Goal: Information Seeking & Learning: Understand process/instructions

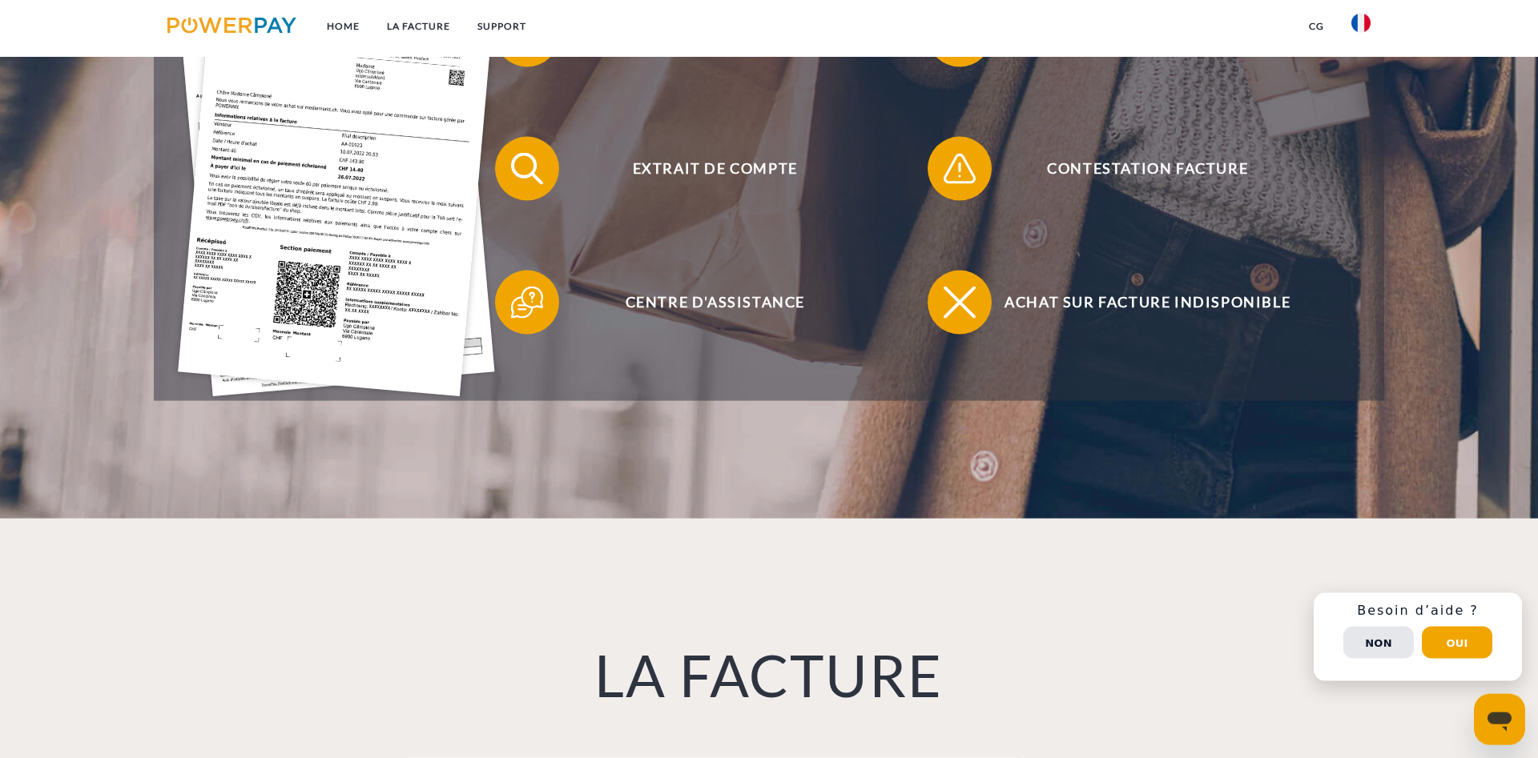
scroll to position [490, 0]
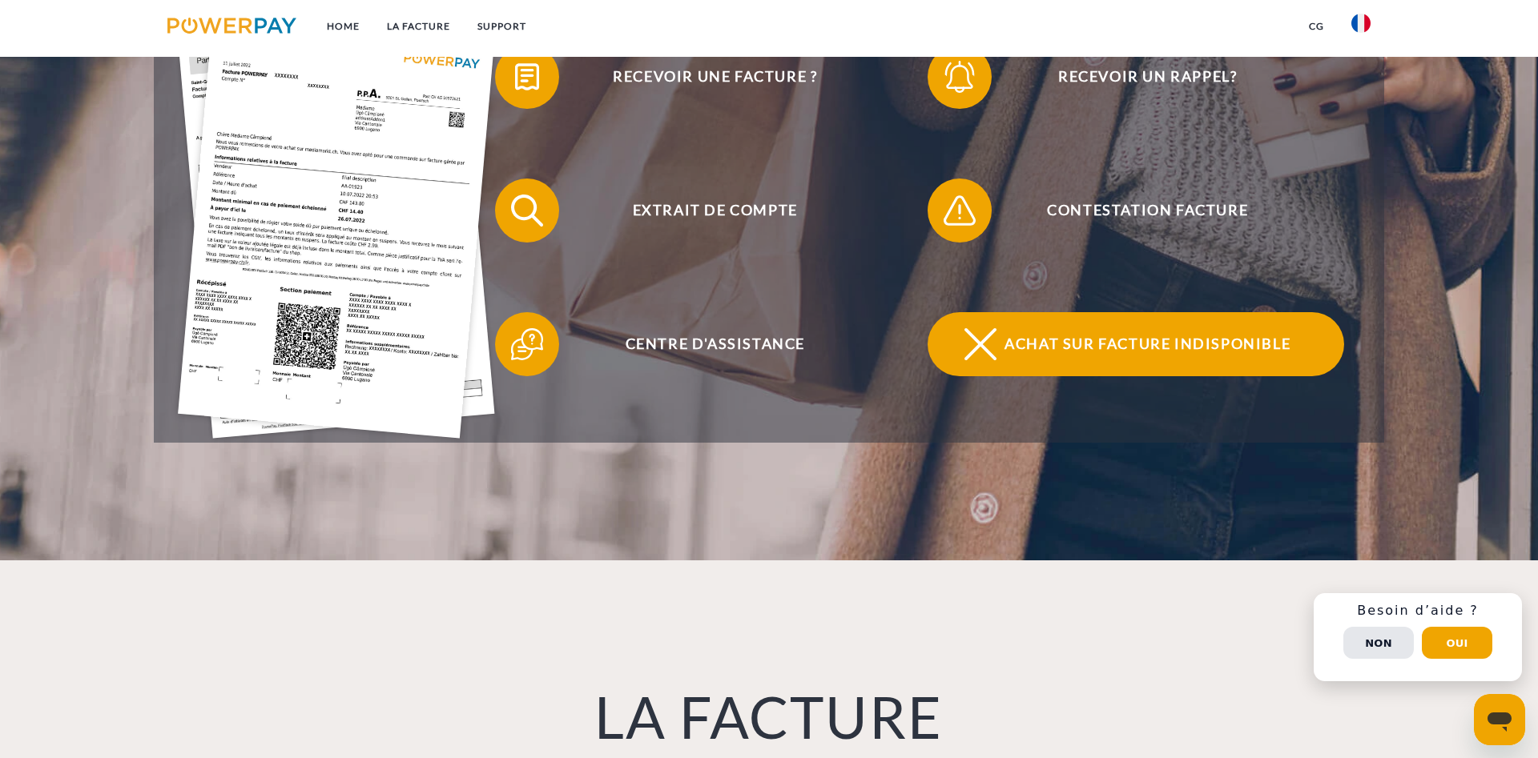
click at [1095, 337] on span "Achat sur facture indisponible" at bounding box center [1147, 344] width 392 height 64
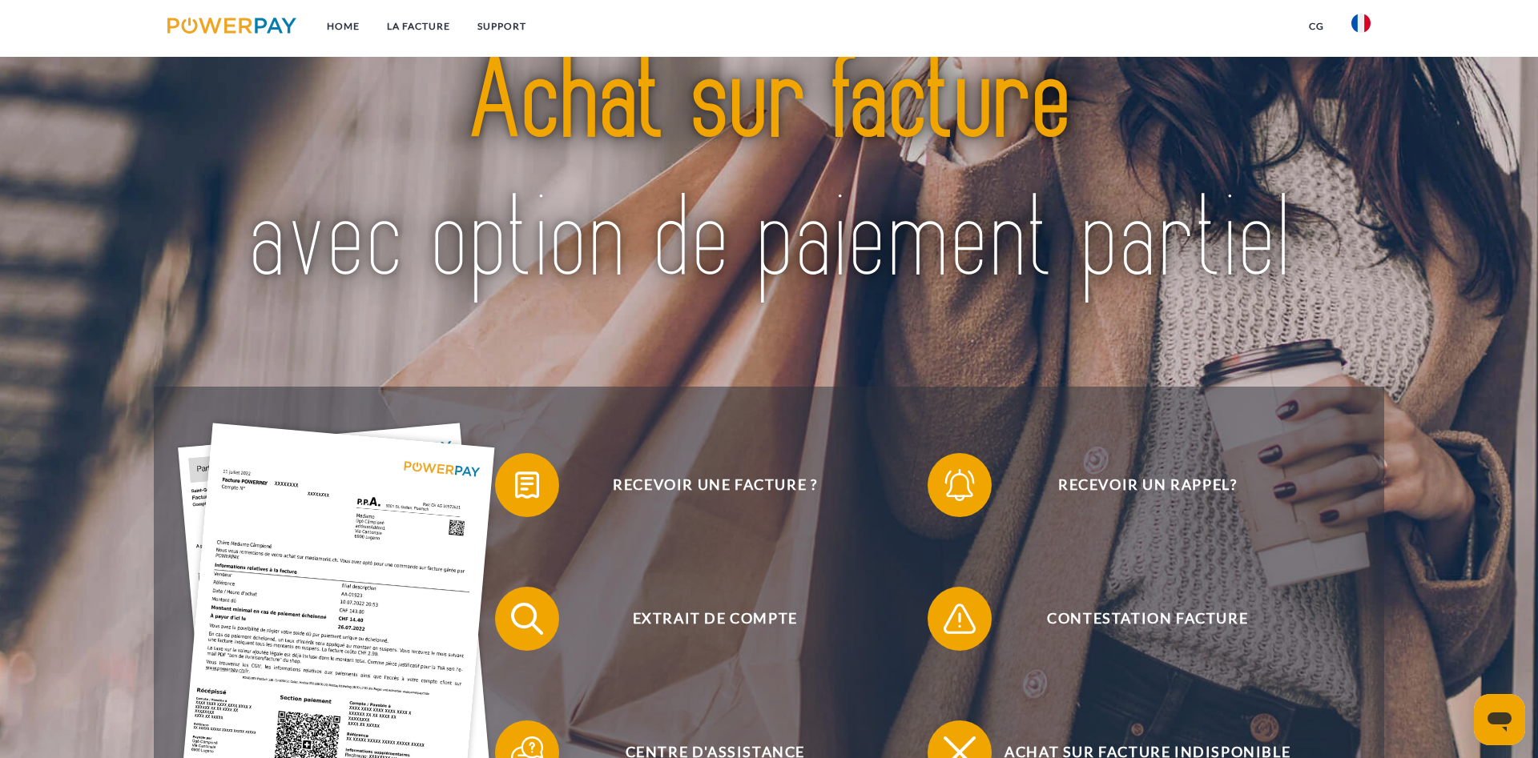
scroll to position [0, 0]
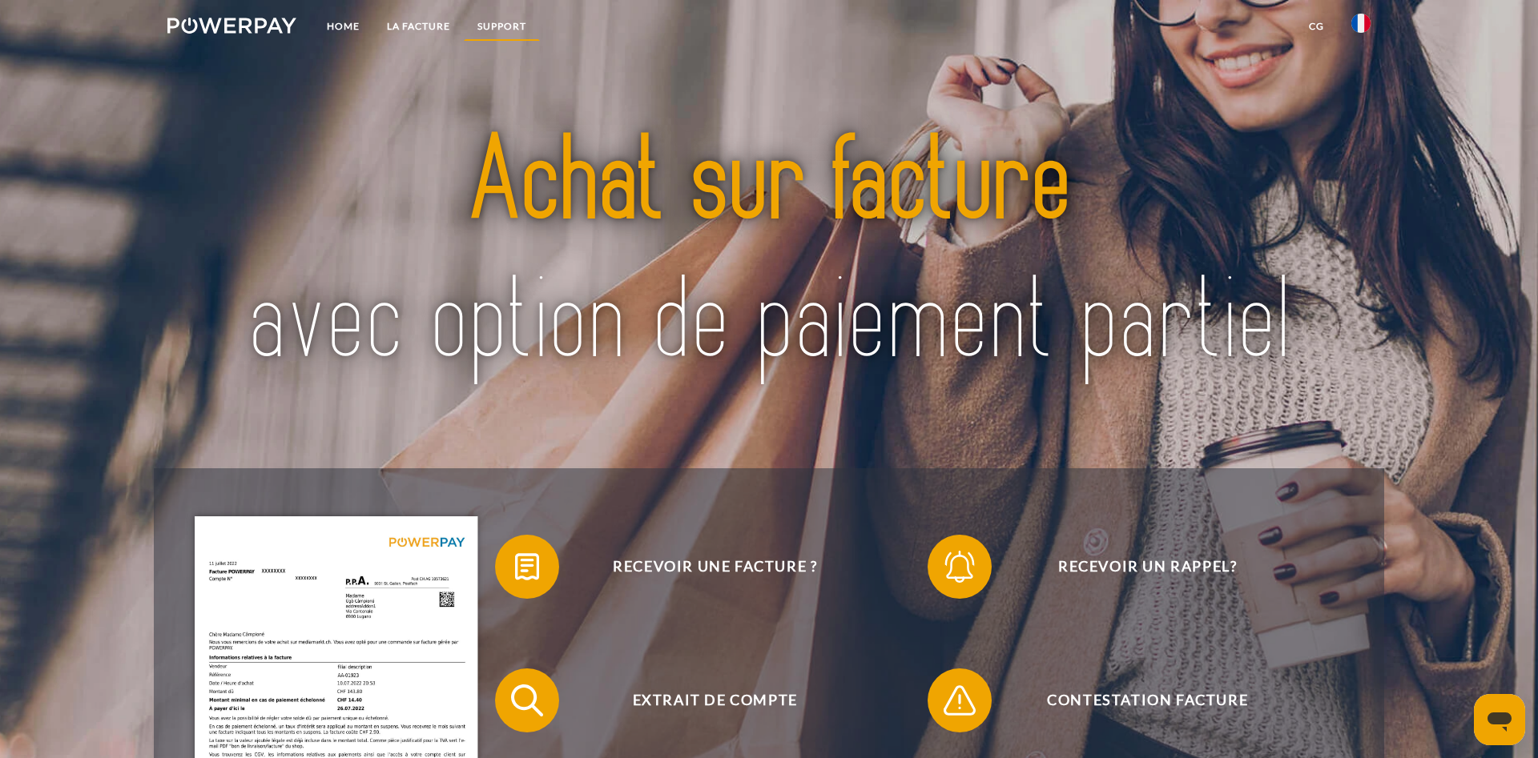
click at [526, 20] on link "Support" at bounding box center [502, 26] width 76 height 29
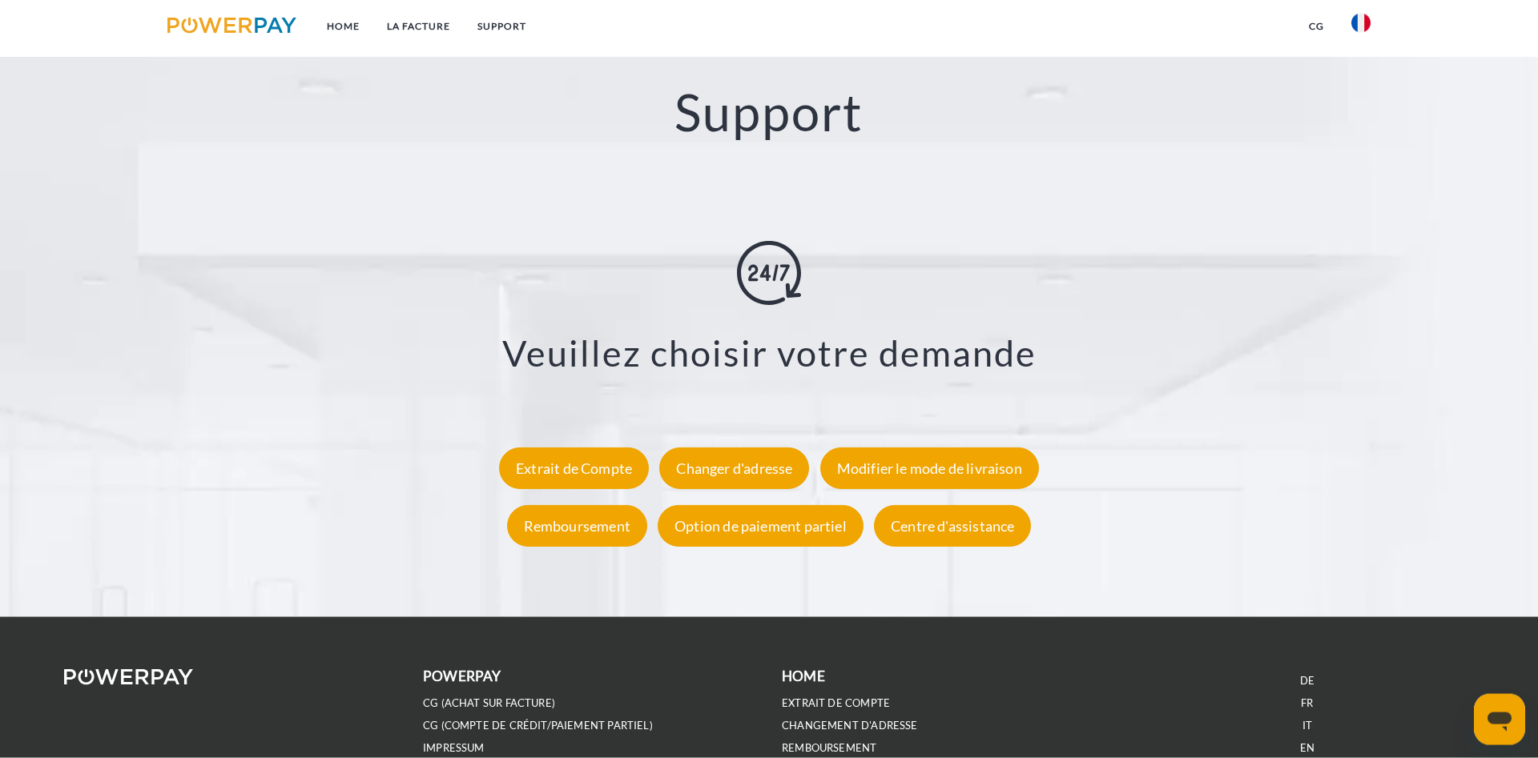
scroll to position [2816, 0]
click at [574, 470] on div "Extrait de Compte" at bounding box center [574, 468] width 150 height 42
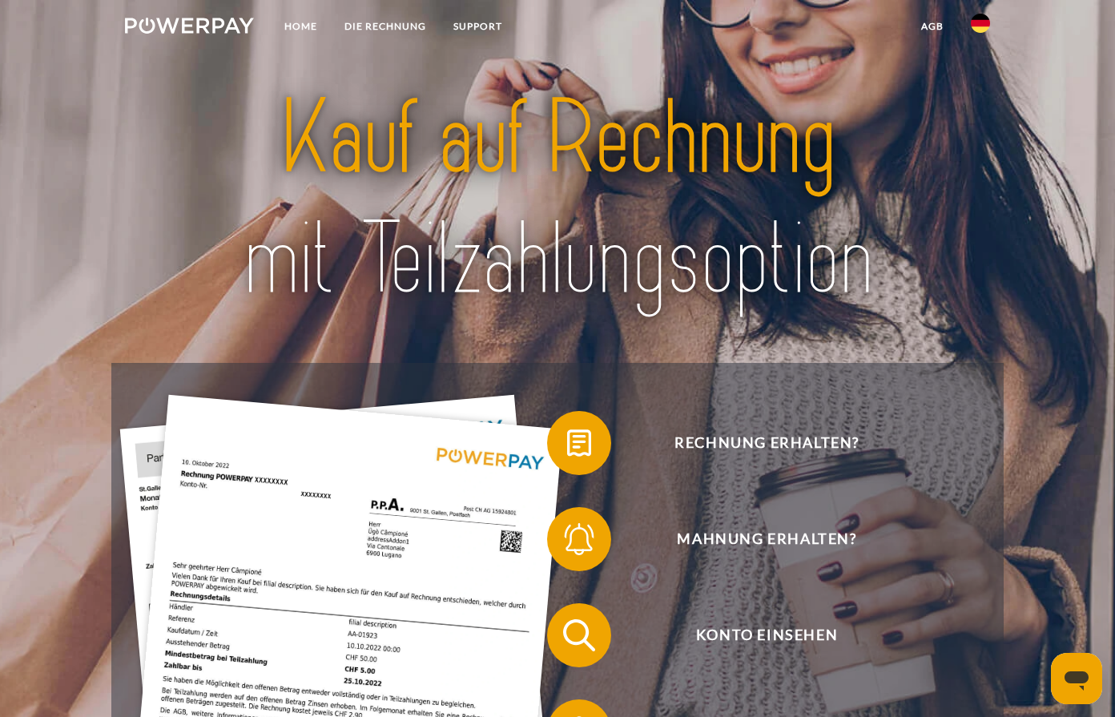
click at [977, 133] on div at bounding box center [557, 200] width 892 height 328
click at [972, 22] on img at bounding box center [980, 23] width 19 height 19
click at [980, 78] on img at bounding box center [980, 75] width 19 height 19
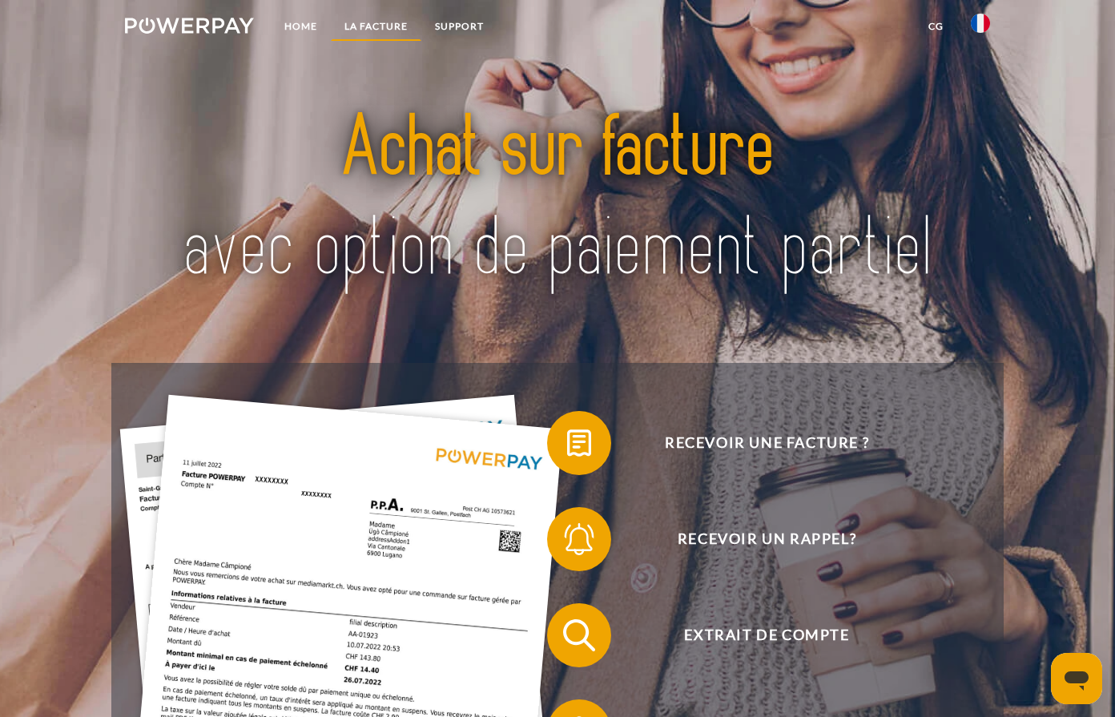
click at [403, 28] on link "LA FACTURE" at bounding box center [376, 26] width 90 height 29
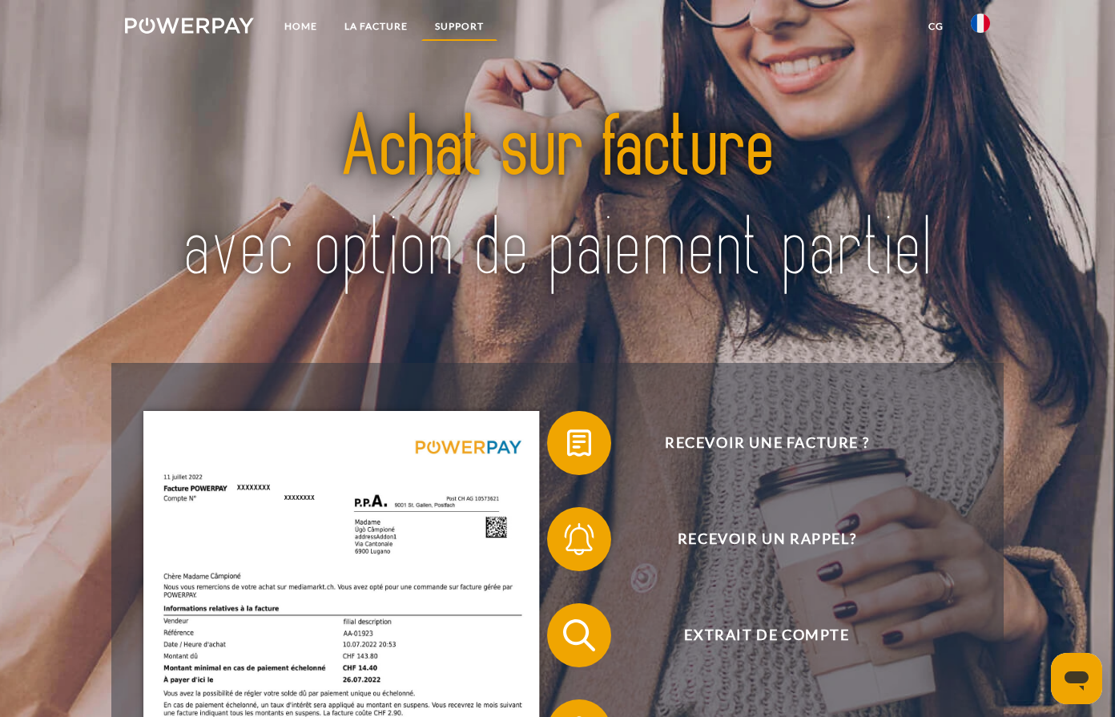
click at [477, 26] on link "Support" at bounding box center [459, 26] width 76 height 29
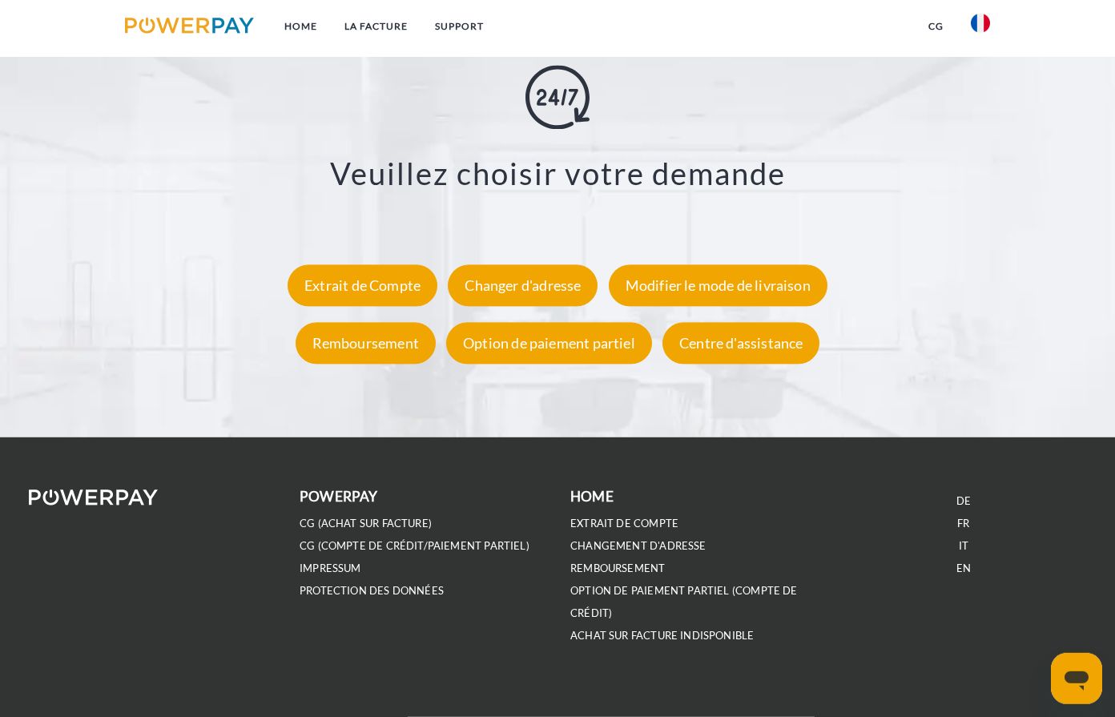
scroll to position [2850, 0]
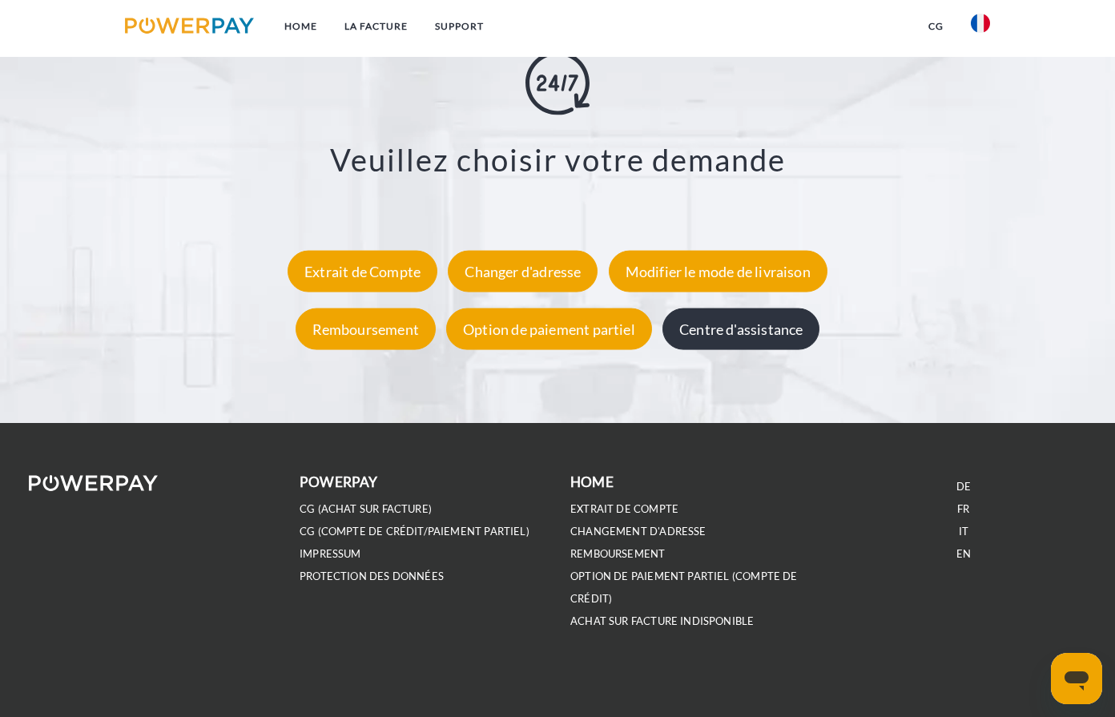
click at [736, 333] on div "Centre d'assistance" at bounding box center [740, 329] width 157 height 42
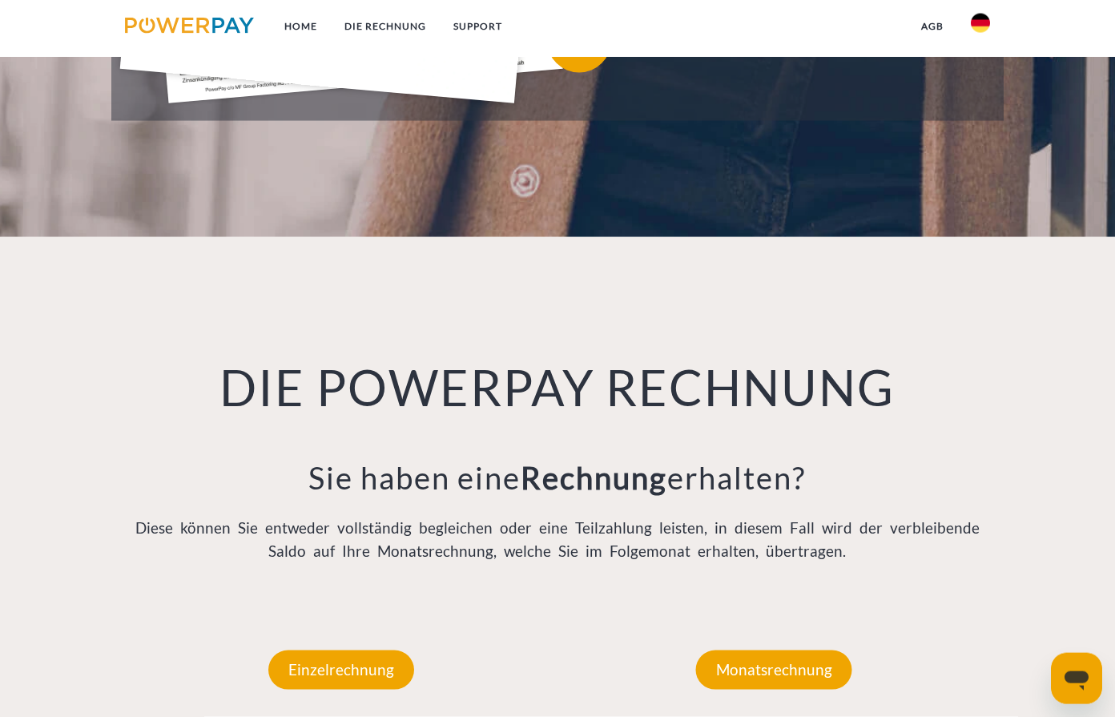
scroll to position [817, 0]
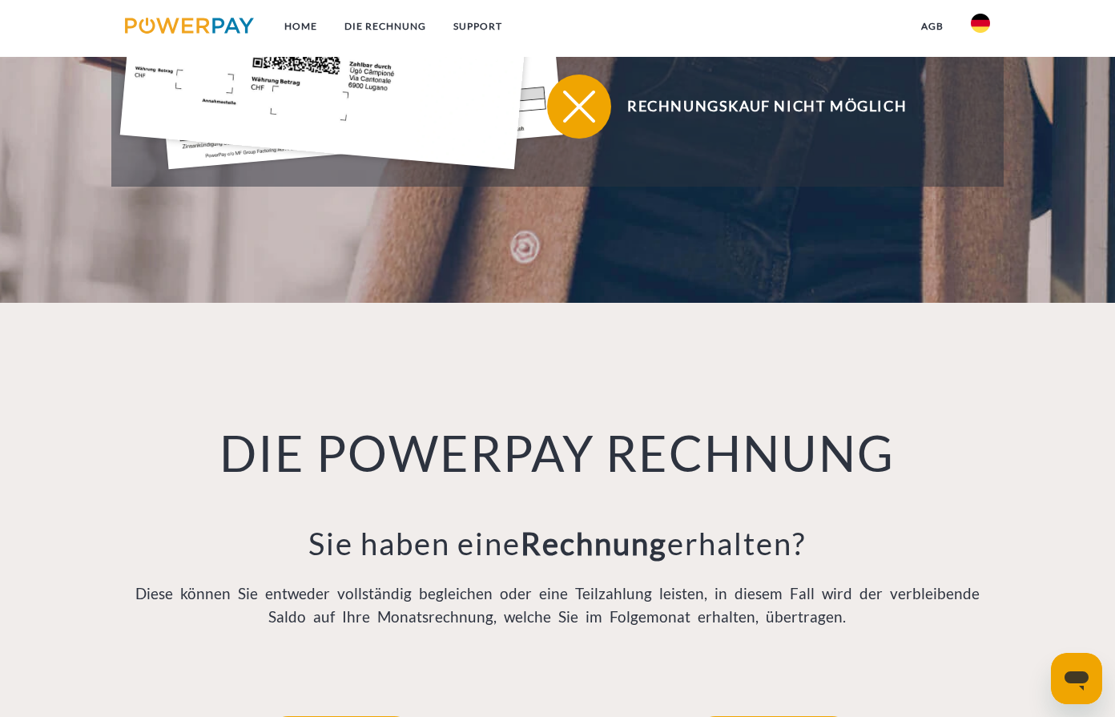
click at [979, 22] on img at bounding box center [980, 23] width 19 height 19
click at [987, 78] on img at bounding box center [980, 75] width 19 height 19
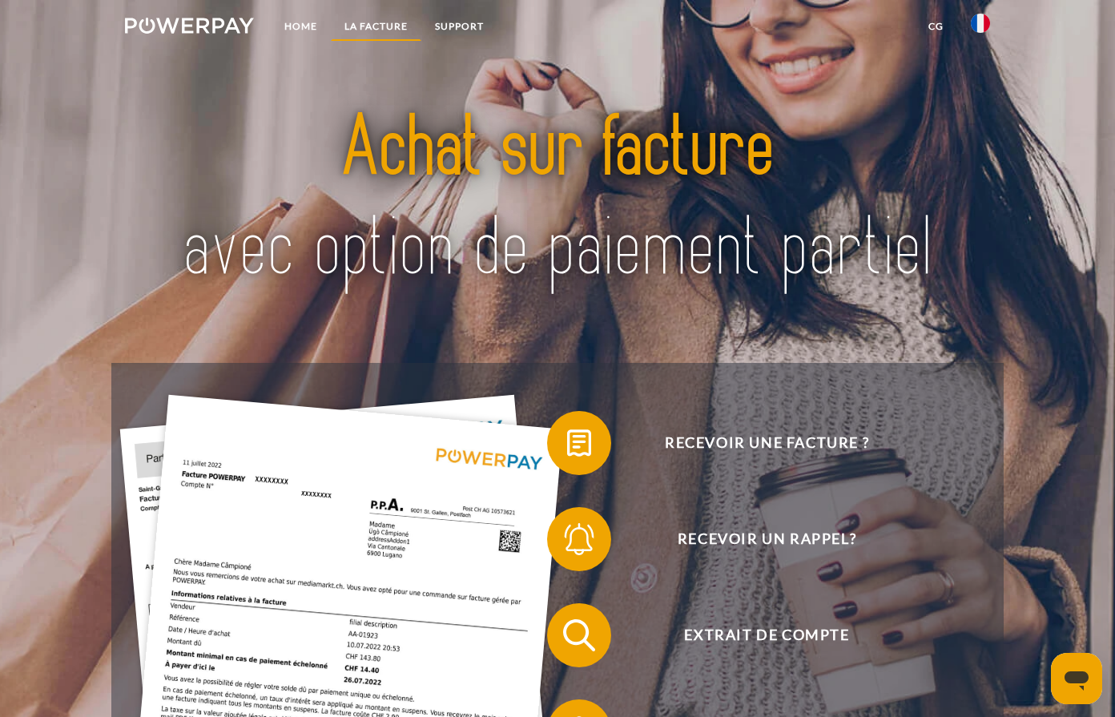
click at [392, 30] on link "LA FACTURE" at bounding box center [376, 26] width 90 height 29
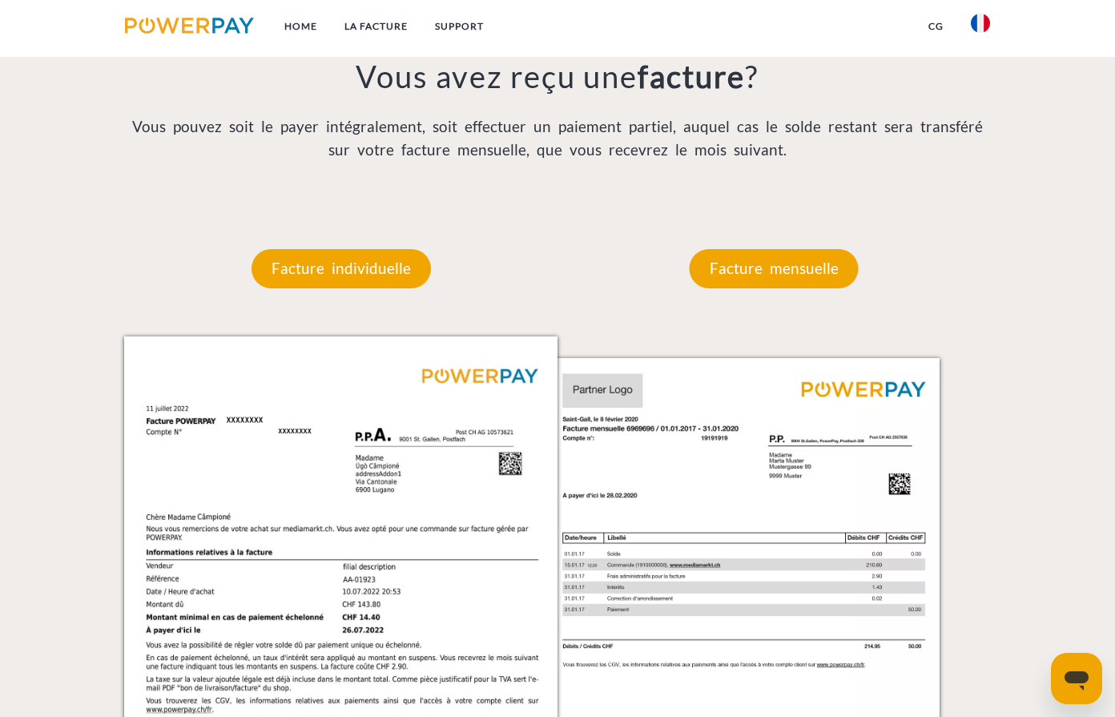
scroll to position [1365, 0]
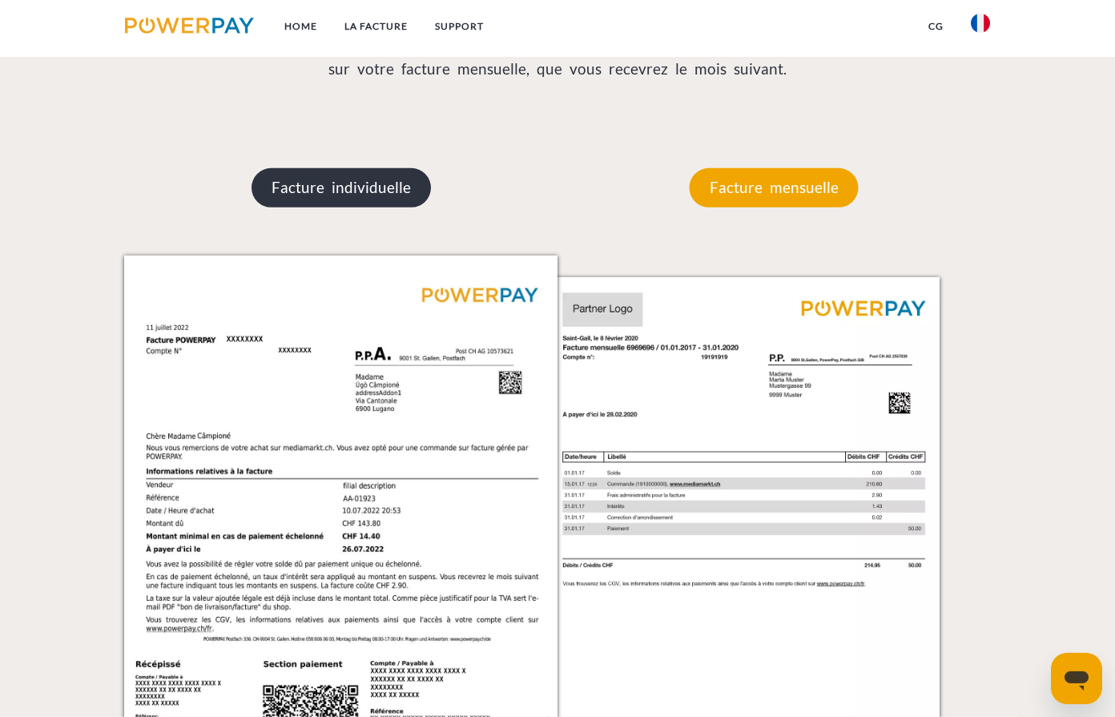
click at [356, 176] on p "Facture individuelle" at bounding box center [340, 187] width 179 height 38
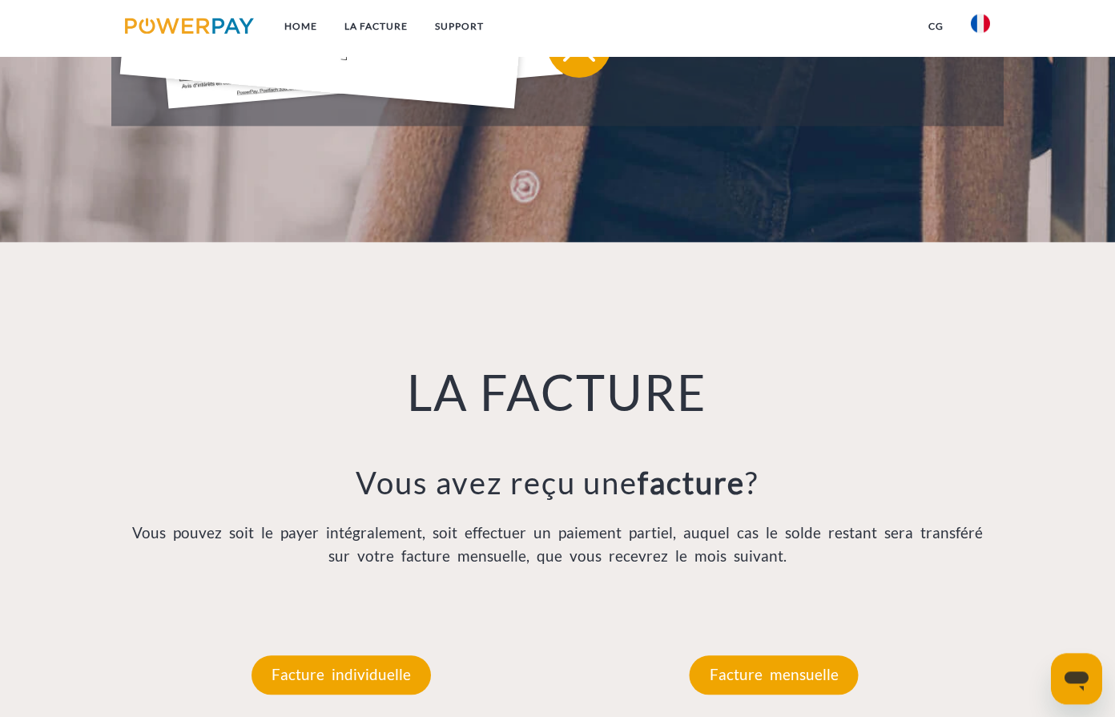
scroll to position [711, 0]
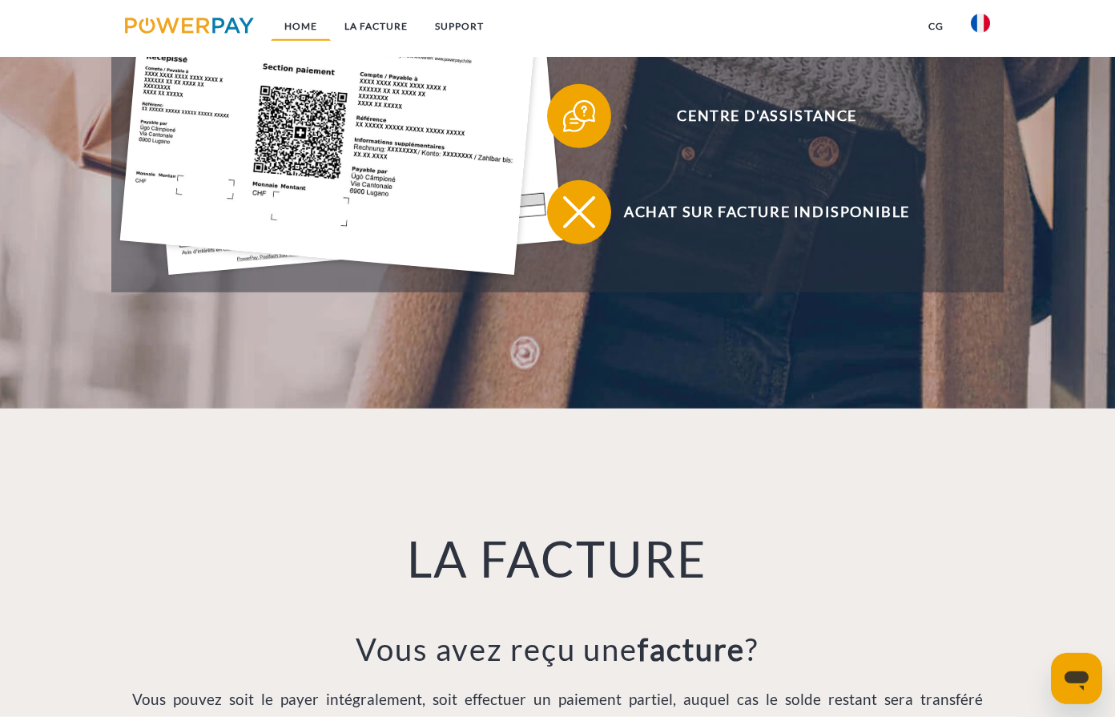
click at [308, 25] on link "Home" at bounding box center [301, 26] width 60 height 29
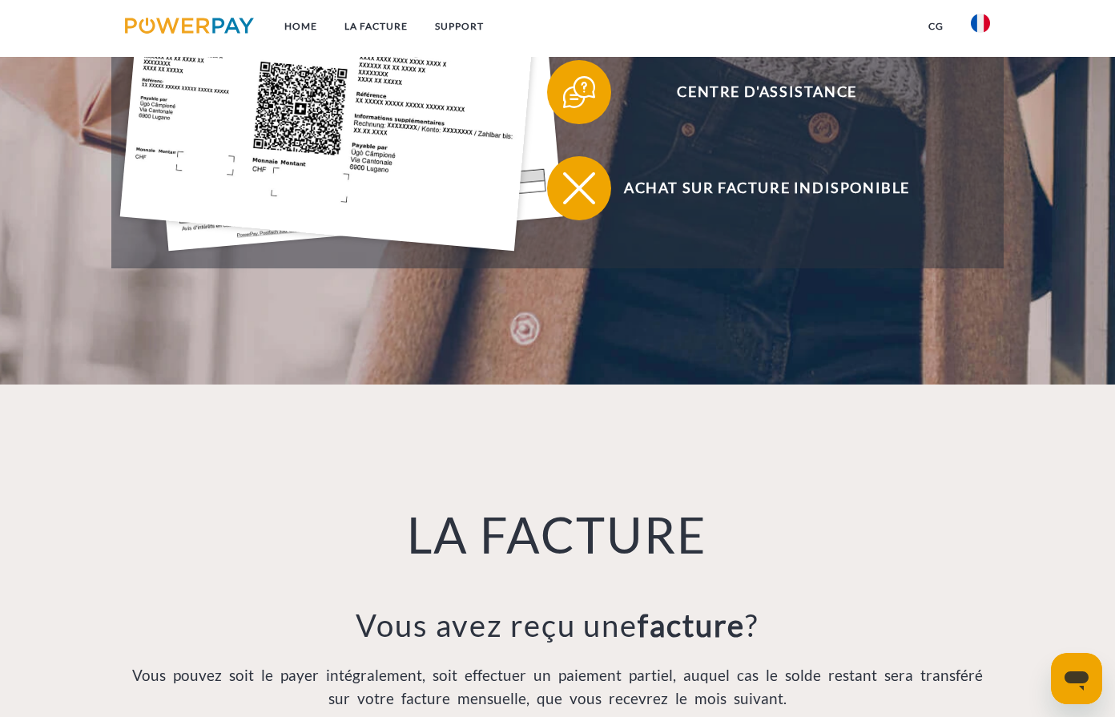
click at [166, 35] on link at bounding box center [189, 28] width 156 height 33
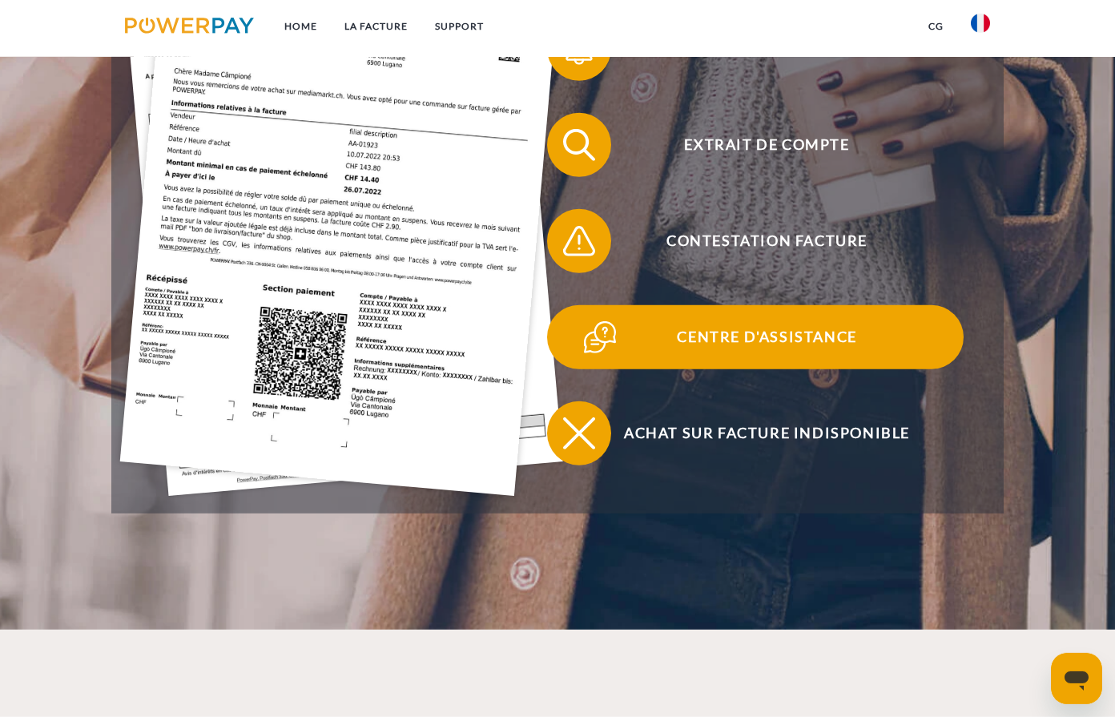
scroll to position [245, 0]
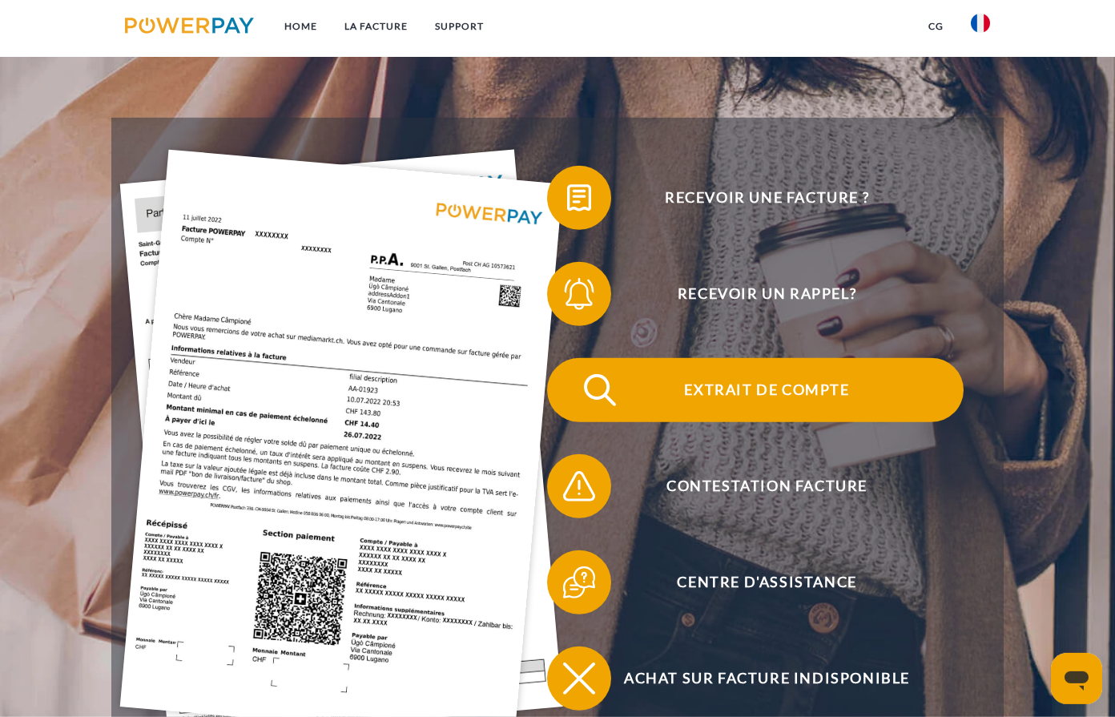
click at [800, 384] on span "Extrait de compte" at bounding box center [766, 390] width 392 height 64
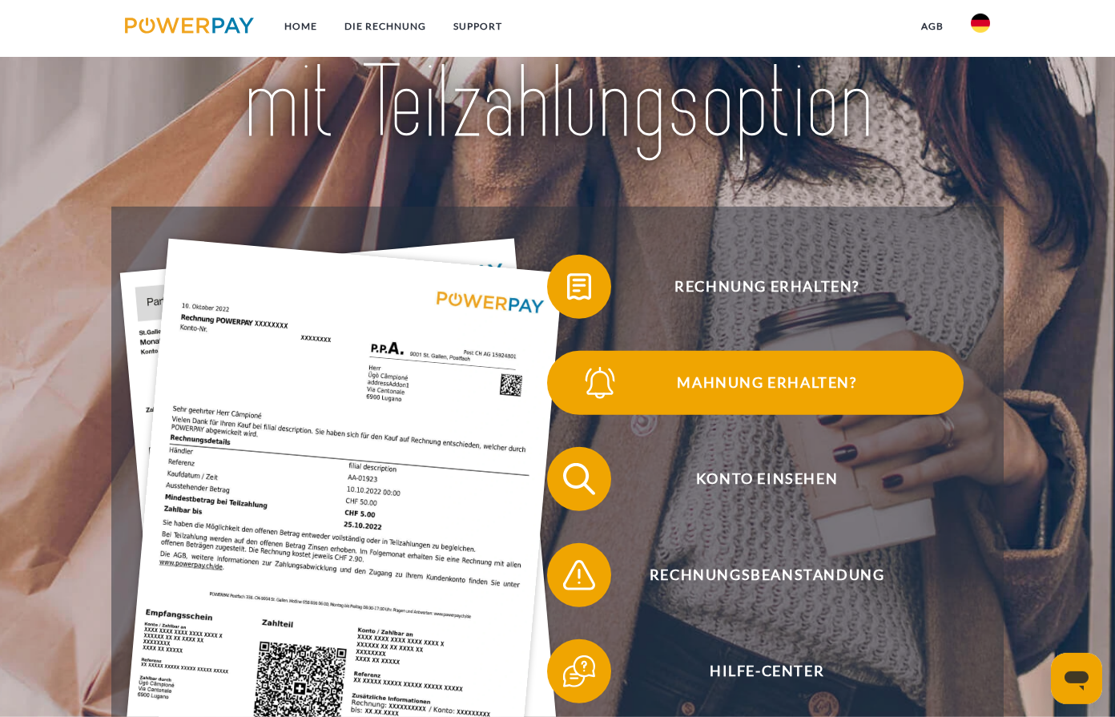
scroll to position [163, 0]
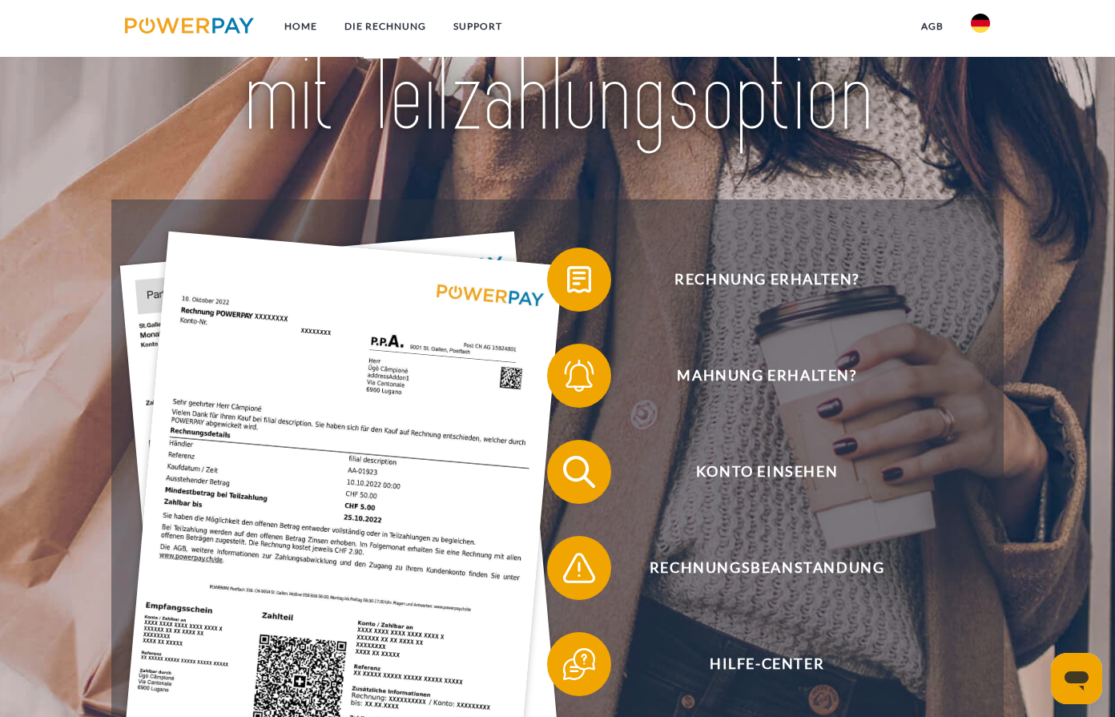
click at [973, 34] on link at bounding box center [980, 28] width 46 height 32
click at [984, 19] on img at bounding box center [980, 23] width 19 height 19
click at [988, 21] on link at bounding box center [980, 28] width 46 height 32
click at [983, 70] on img at bounding box center [980, 75] width 19 height 19
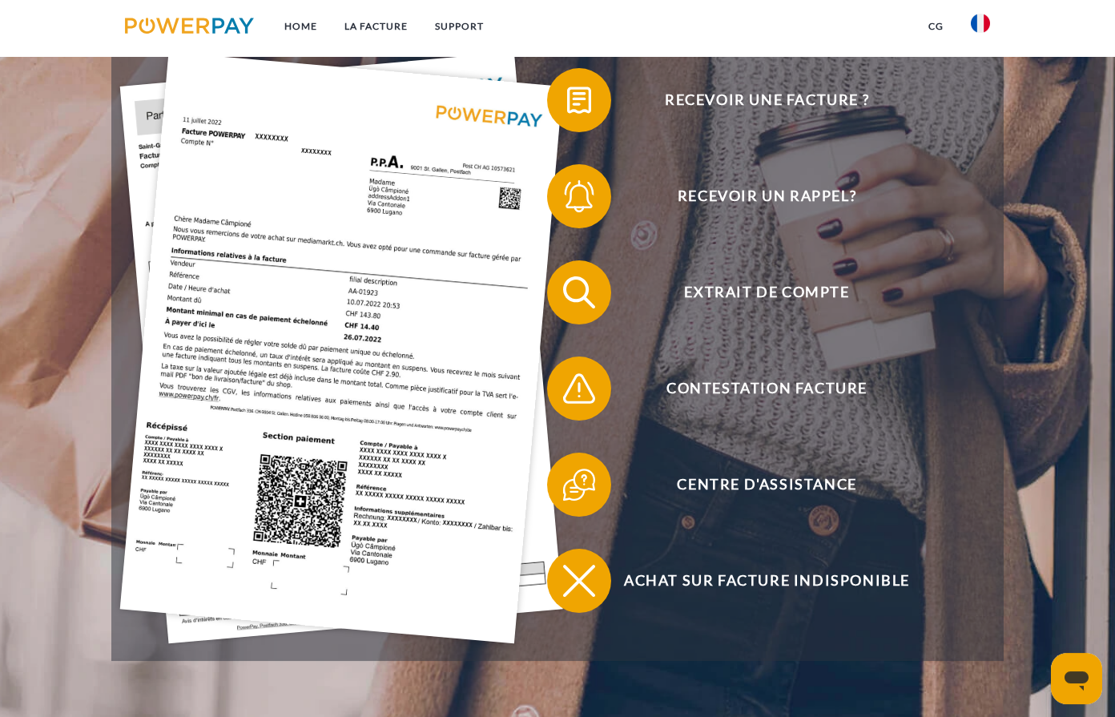
scroll to position [408, 0]
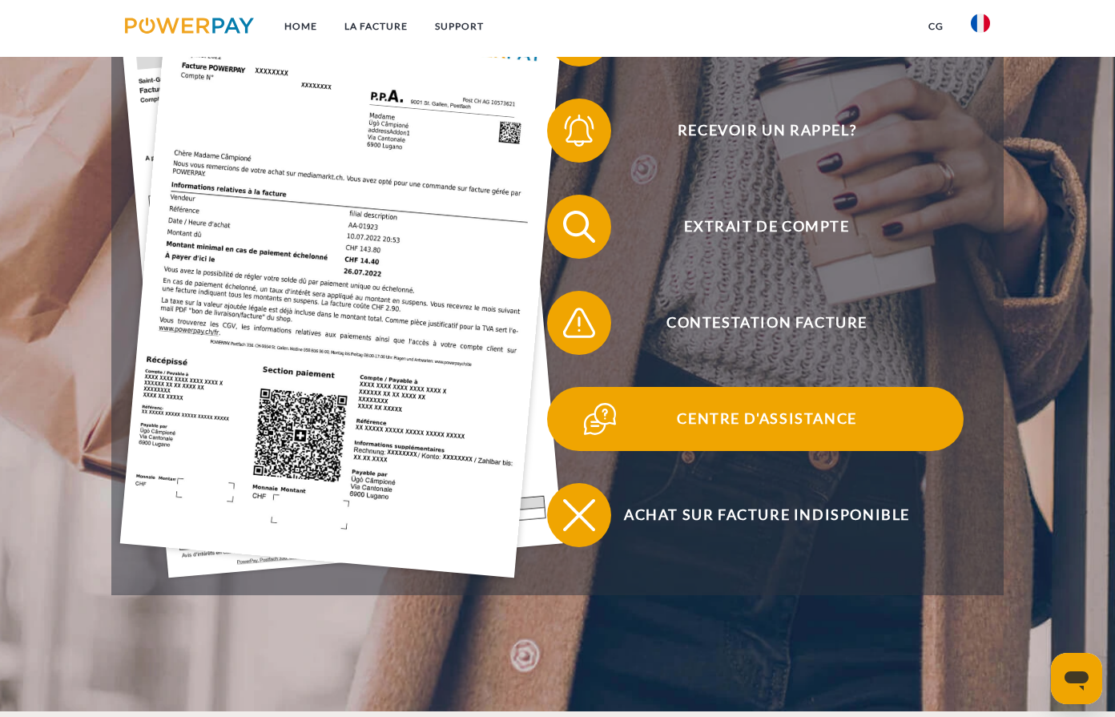
click at [783, 422] on span "Centre d'assistance" at bounding box center [766, 419] width 392 height 64
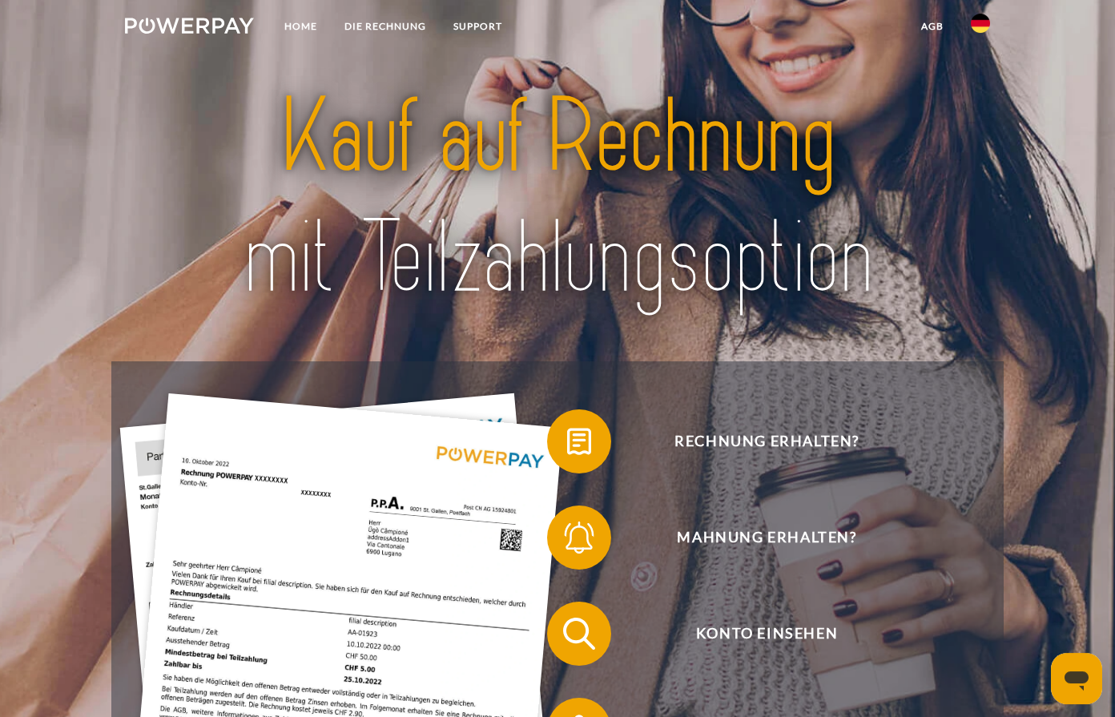
scroll to position [82, 0]
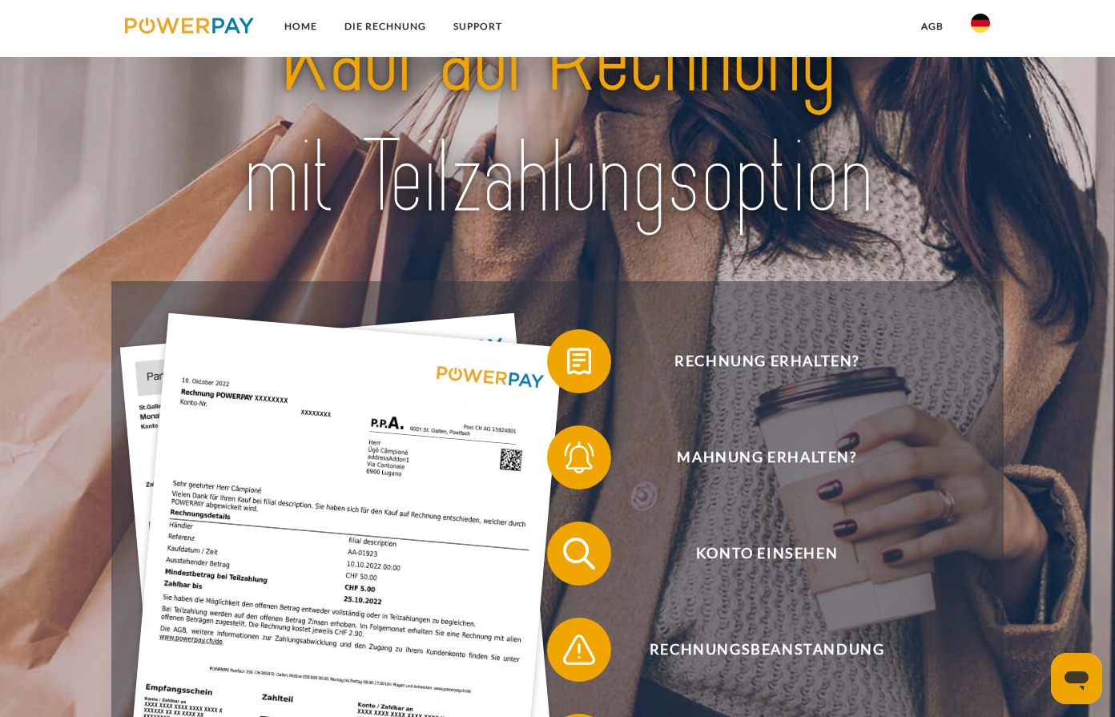
click at [987, 19] on img at bounding box center [980, 23] width 19 height 19
click at [979, 115] on img at bounding box center [980, 116] width 19 height 19
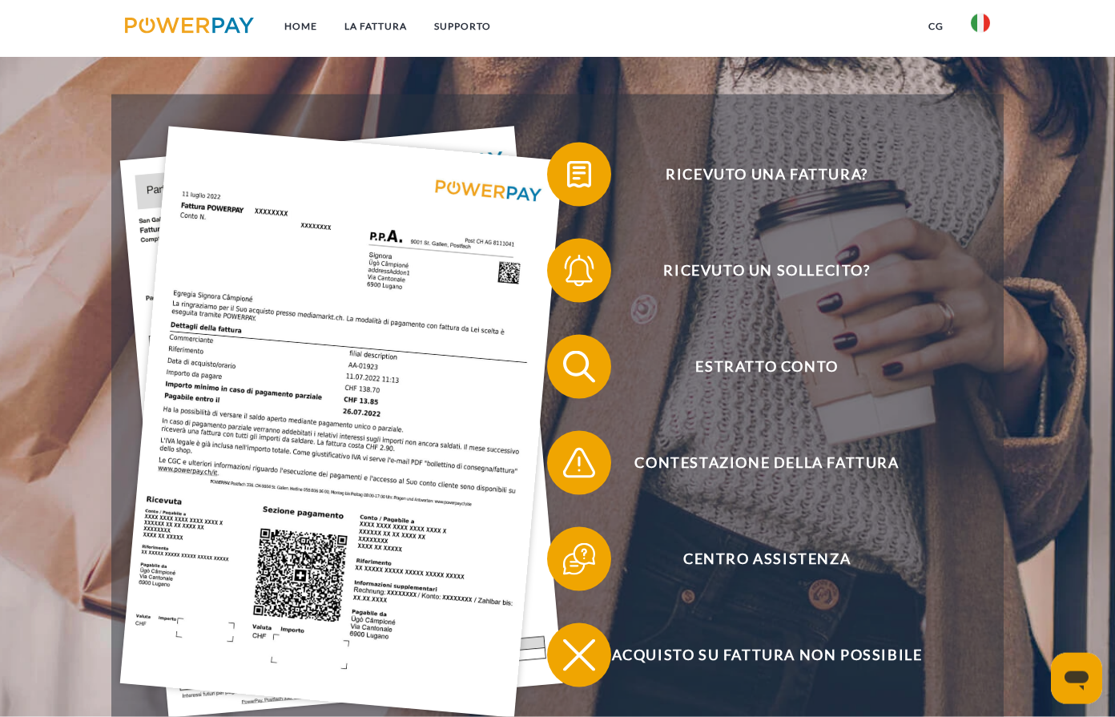
scroll to position [245, 0]
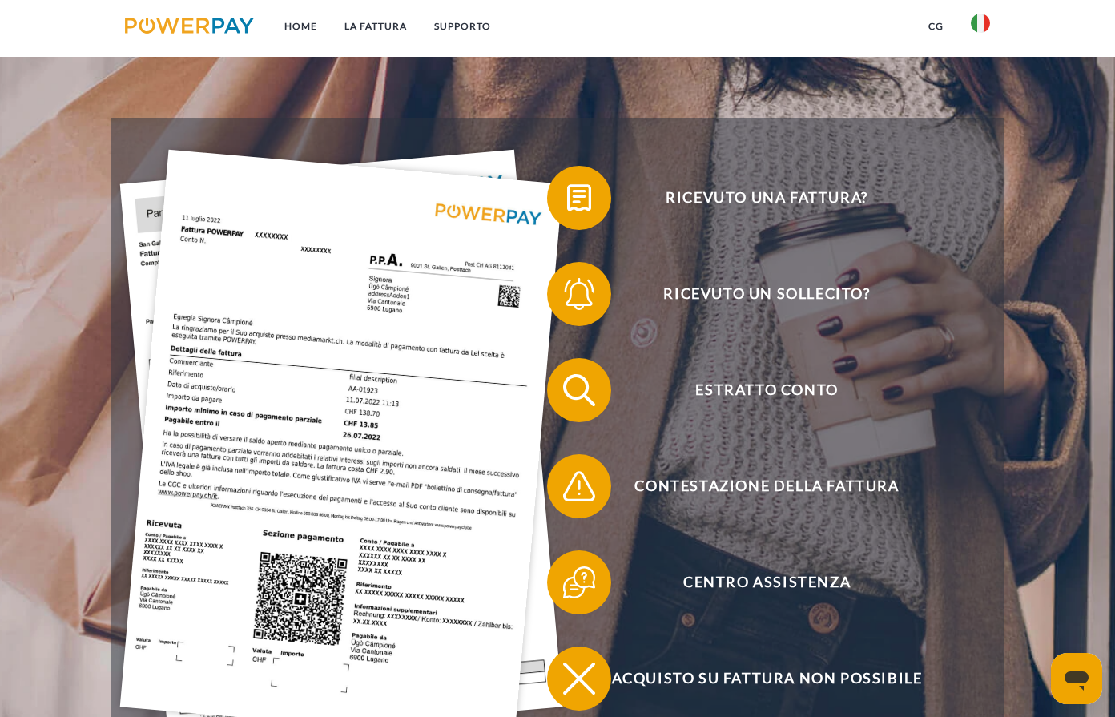
click at [976, 26] on img at bounding box center [980, 23] width 19 height 19
click at [978, 113] on img at bounding box center [980, 116] width 19 height 19
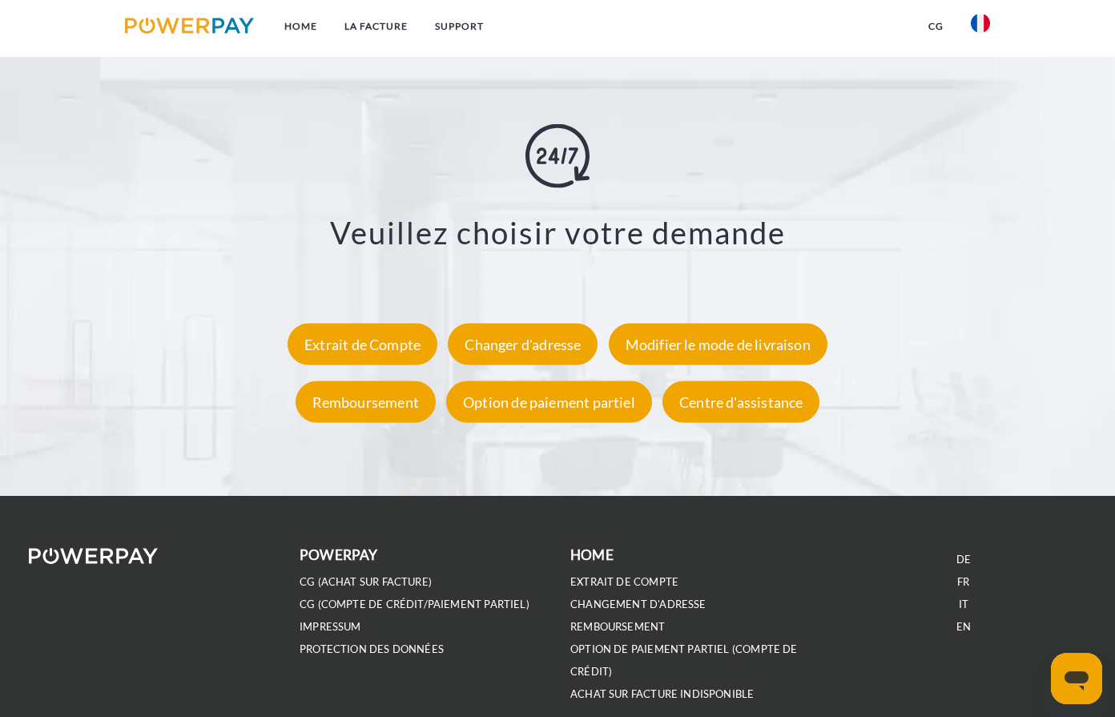
scroll to position [2850, 0]
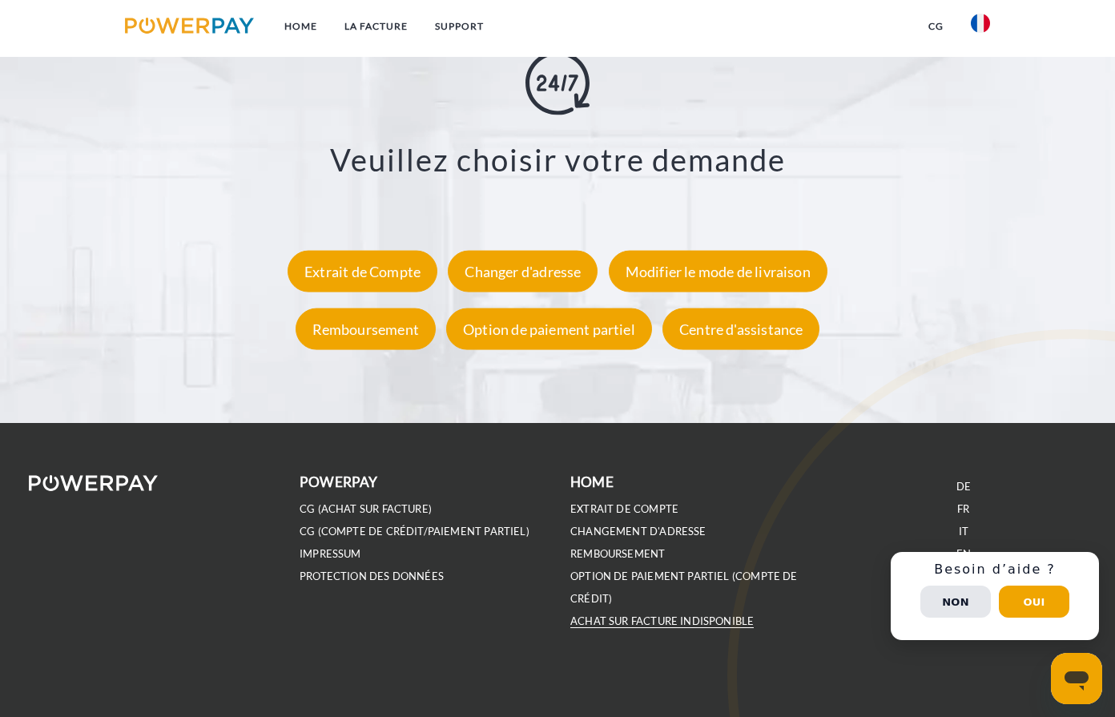
click at [658, 617] on link "ACHAT SUR FACTURE INDISPONIBLE" at bounding box center [661, 621] width 183 height 14
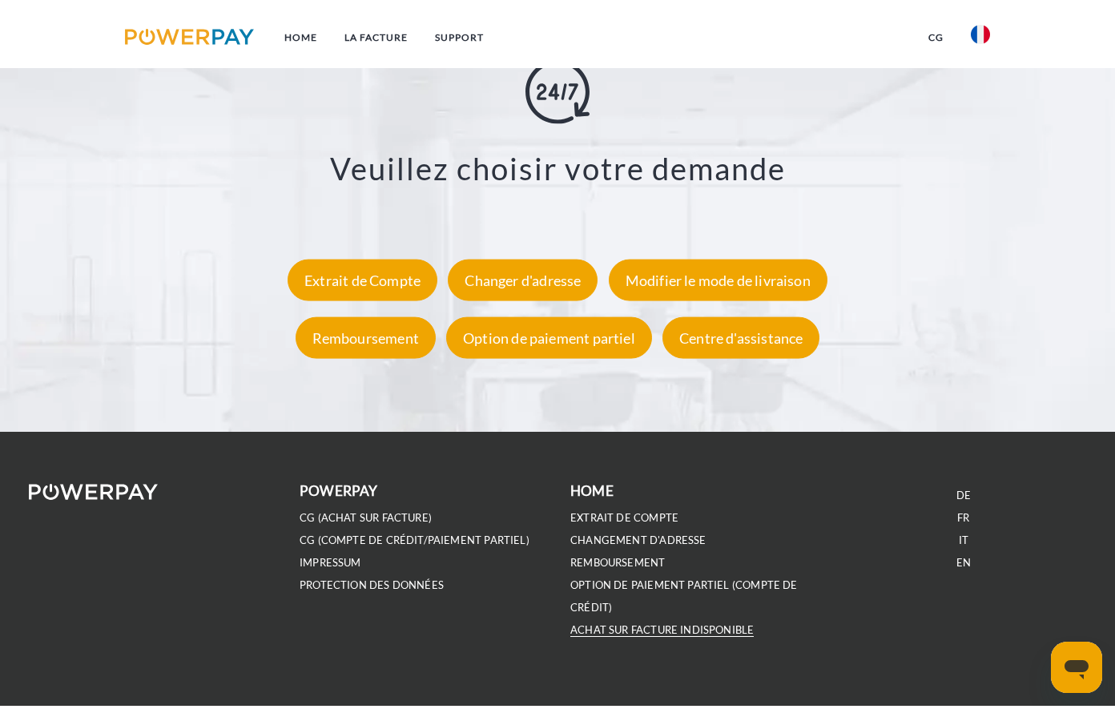
scroll to position [2849, 0]
